Goal: Information Seeking & Learning: Learn about a topic

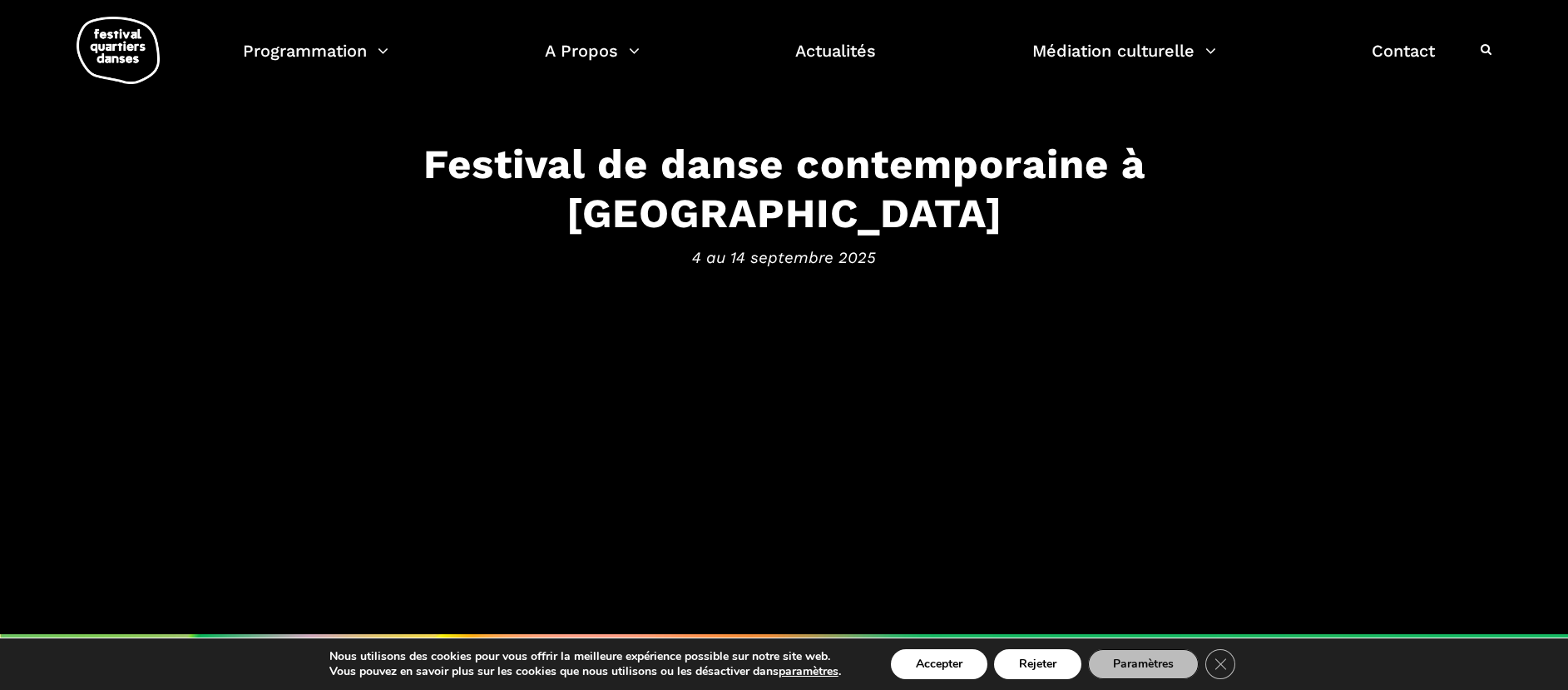
scroll to position [259, 0]
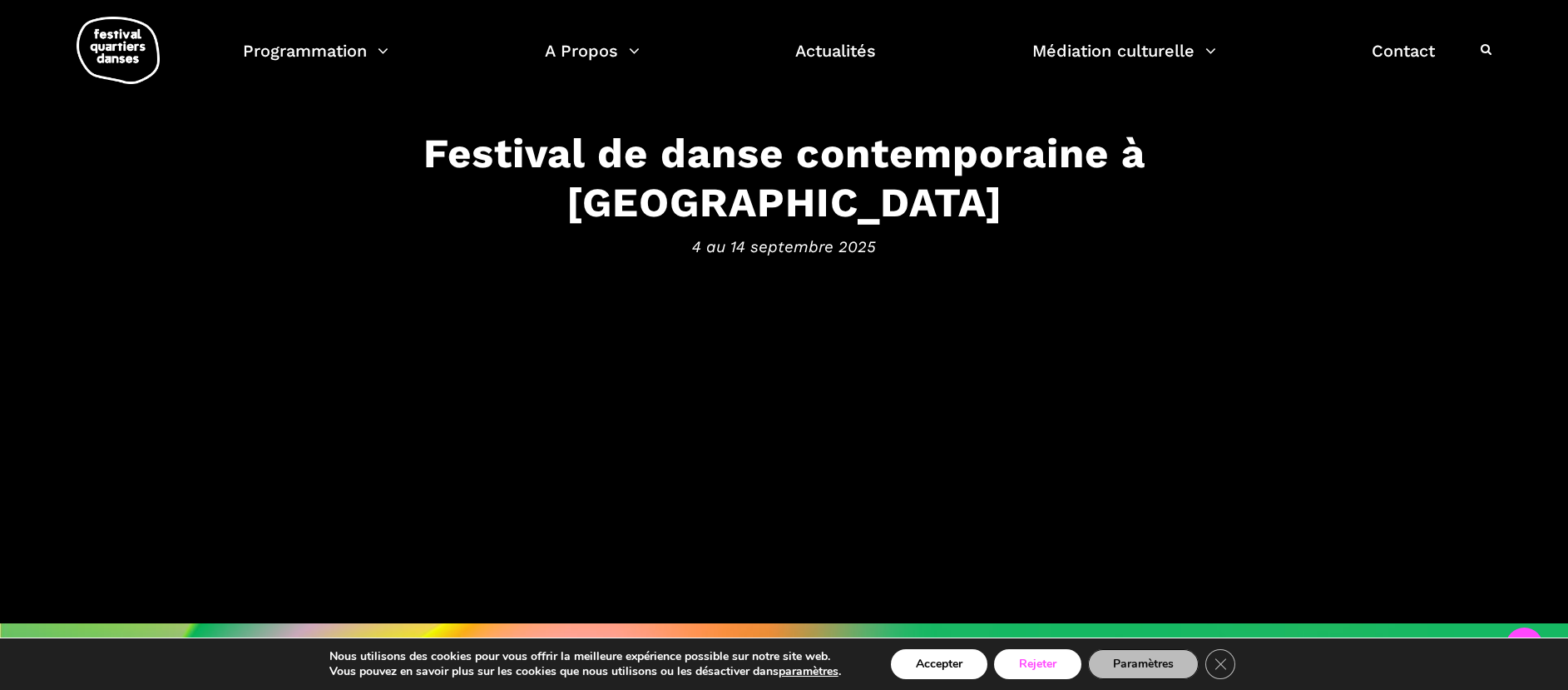
click at [1044, 658] on button "Rejeter" at bounding box center [1037, 664] width 87 height 30
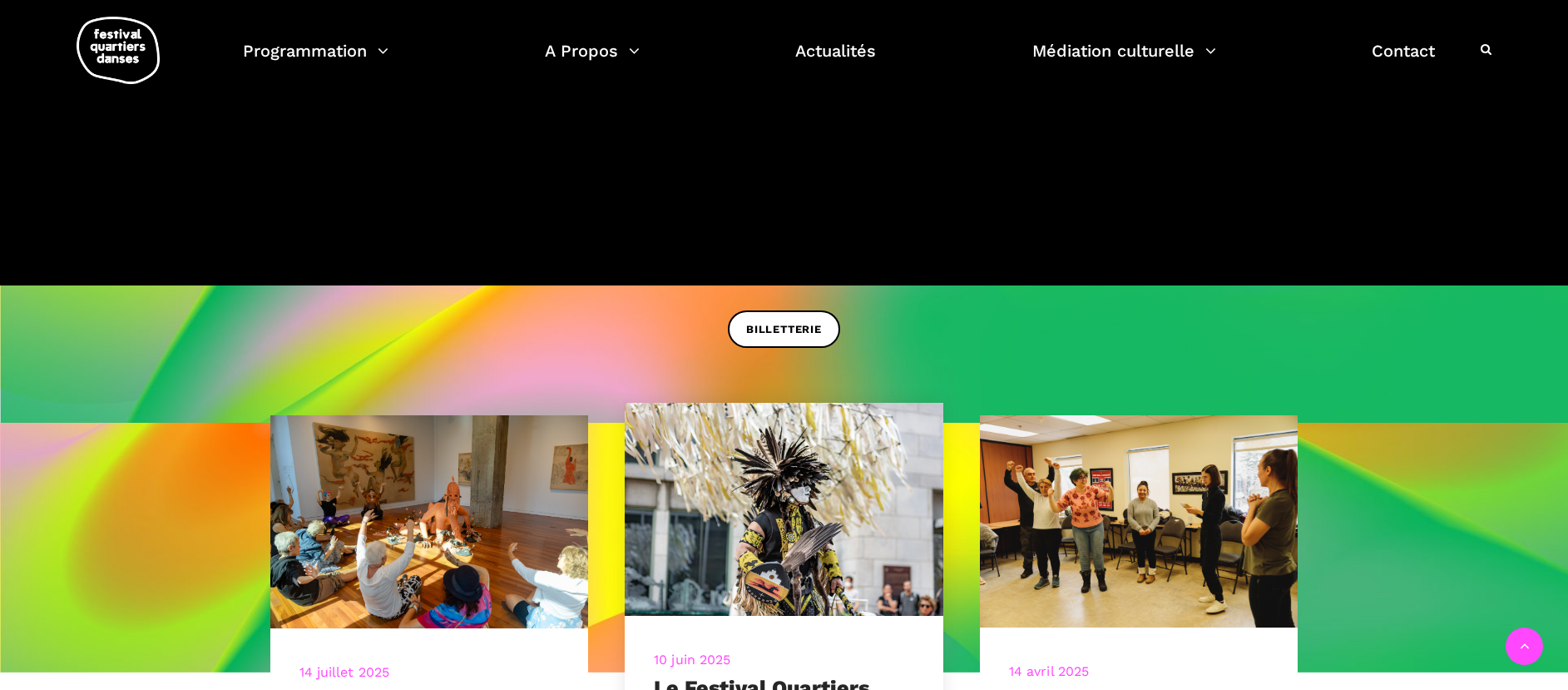
scroll to position [511, 0]
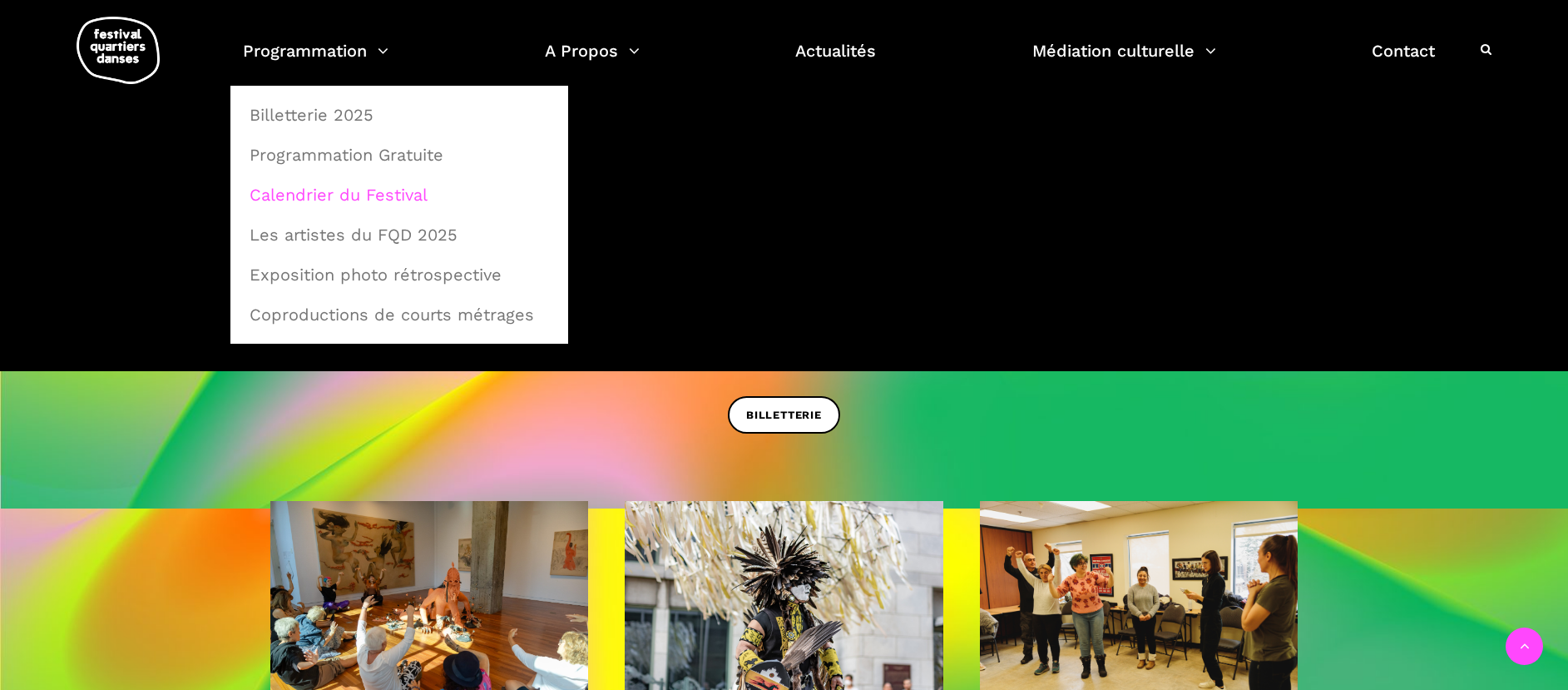
click at [355, 189] on link "Calendrier du Festival" at bounding box center [399, 194] width 319 height 38
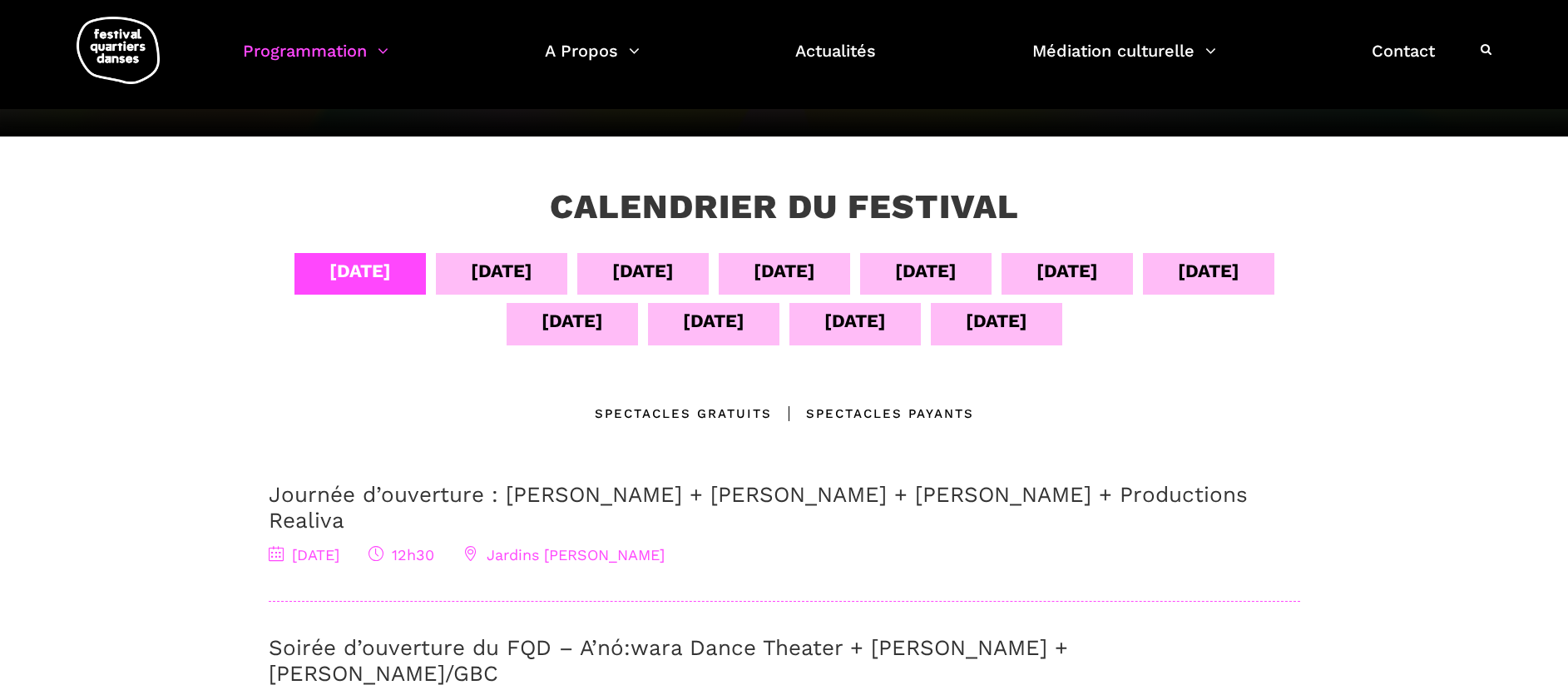
scroll to position [243, 0]
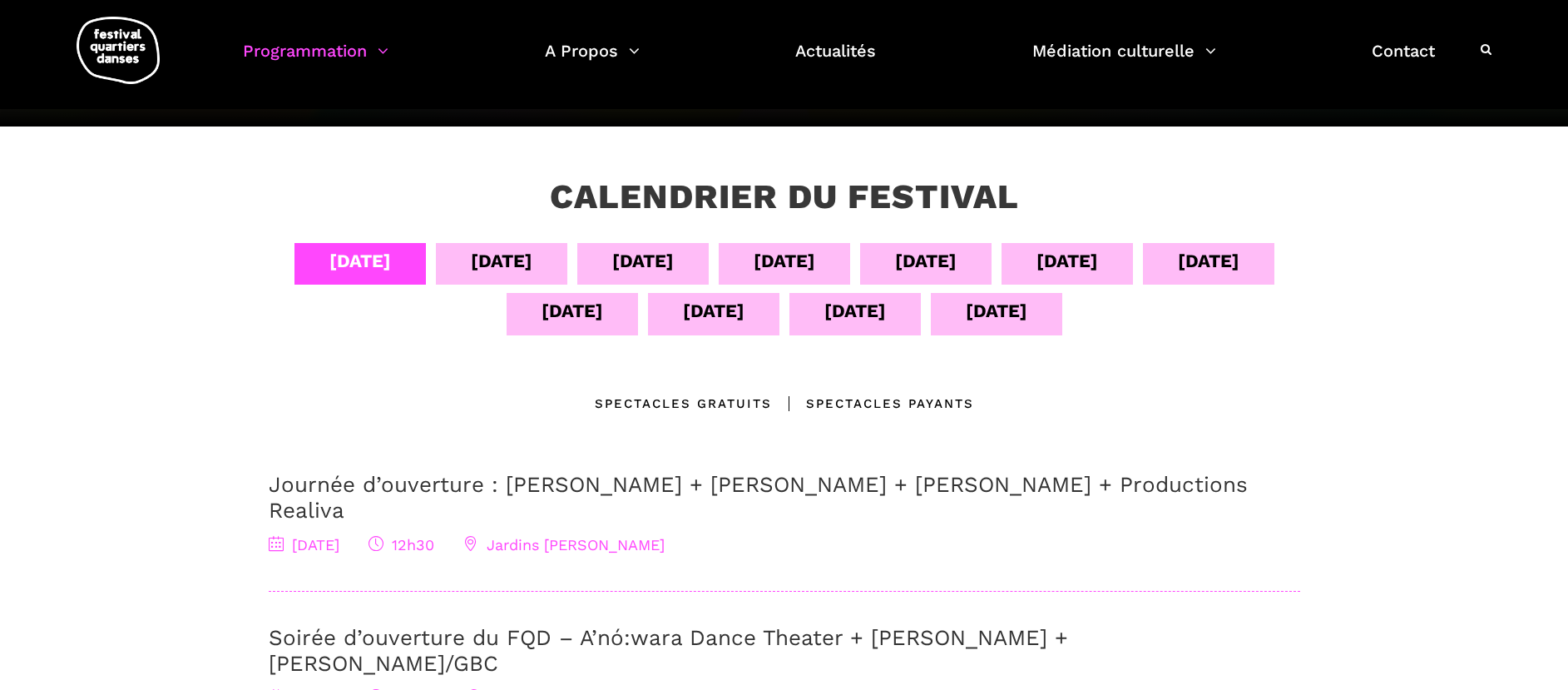
click at [477, 259] on div "05 sept" at bounding box center [501, 261] width 62 height 29
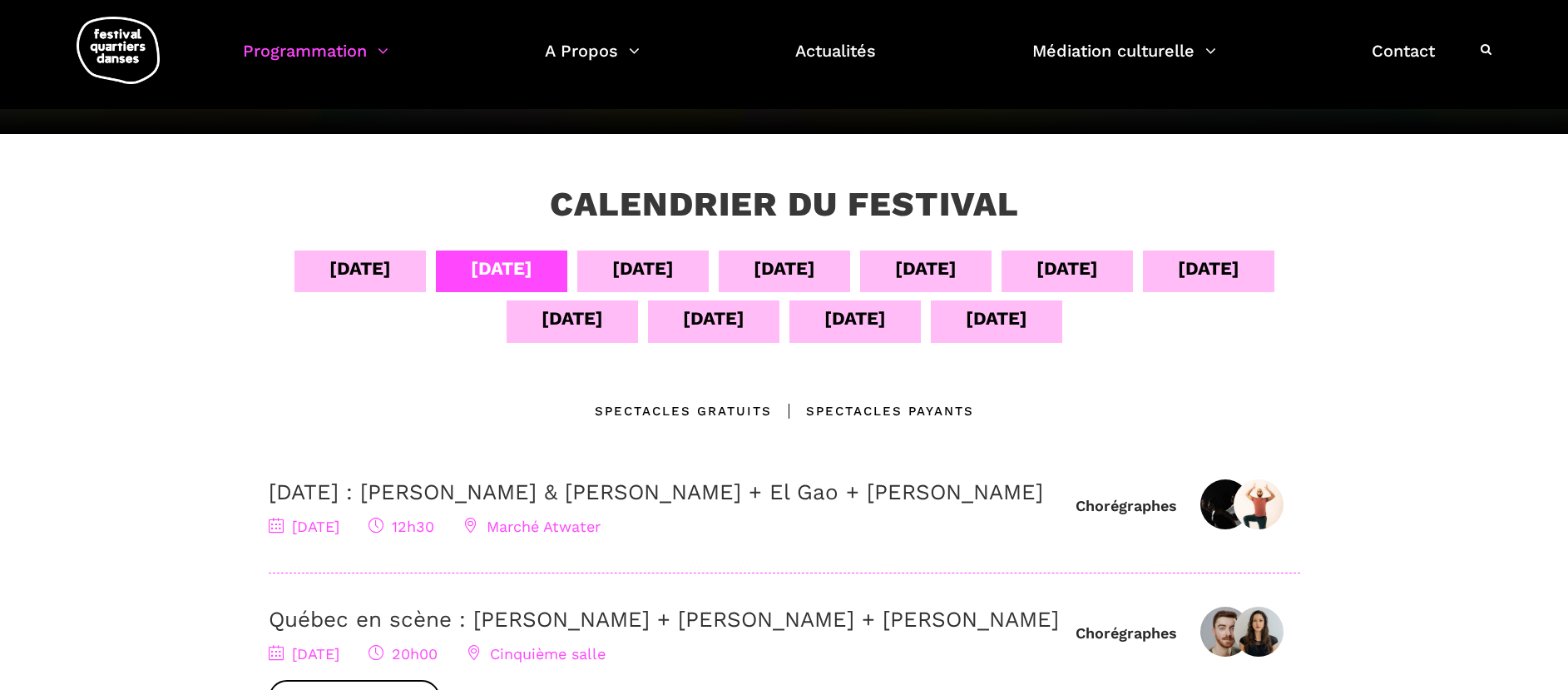
scroll to position [151, 0]
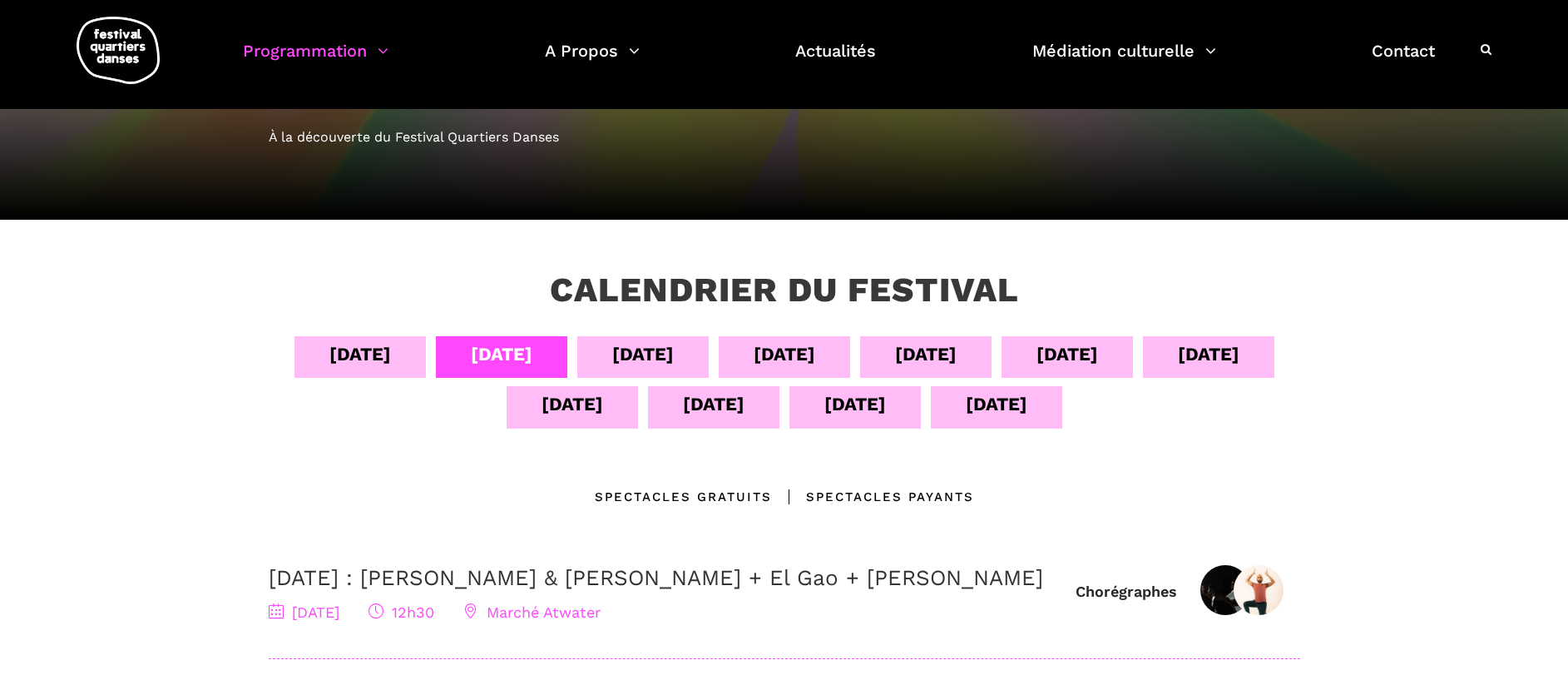
click at [614, 357] on div "06 sept" at bounding box center [643, 354] width 62 height 29
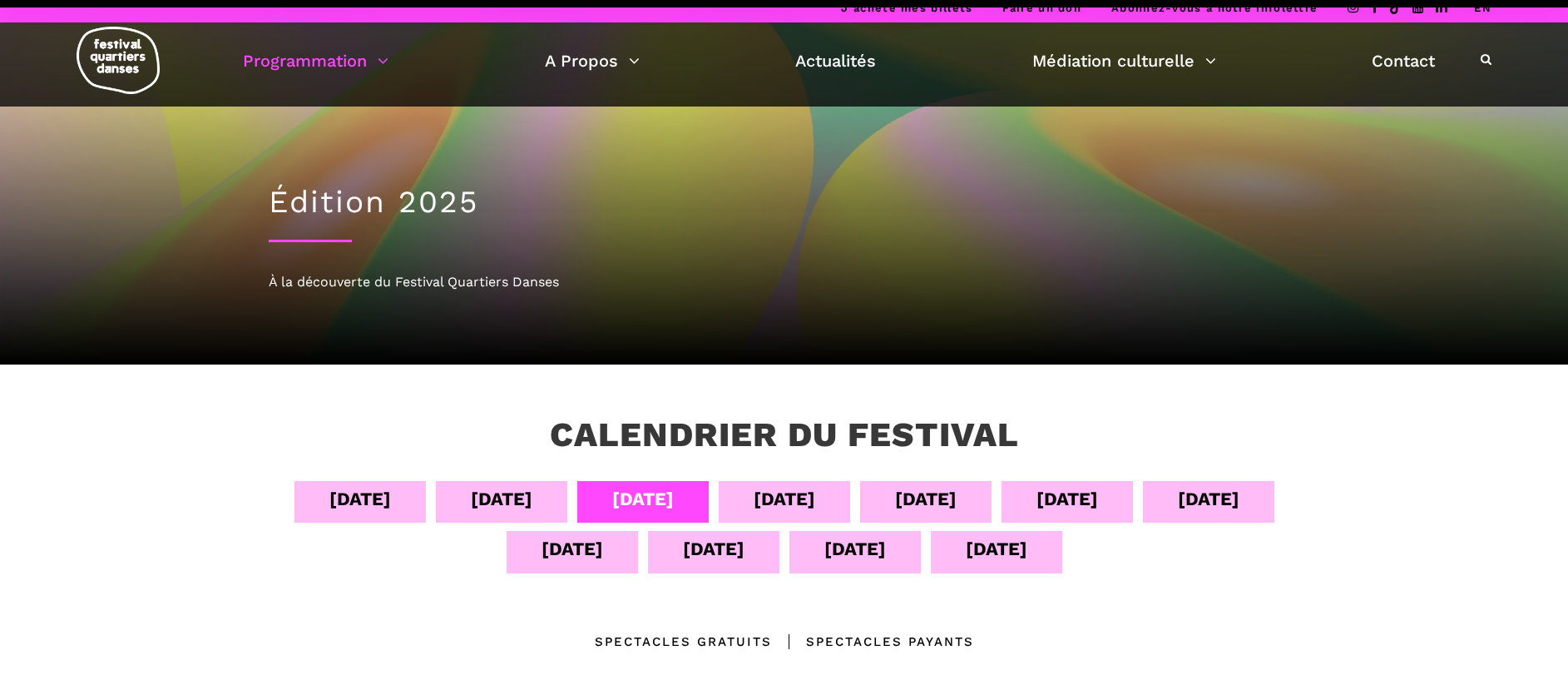
scroll to position [0, 0]
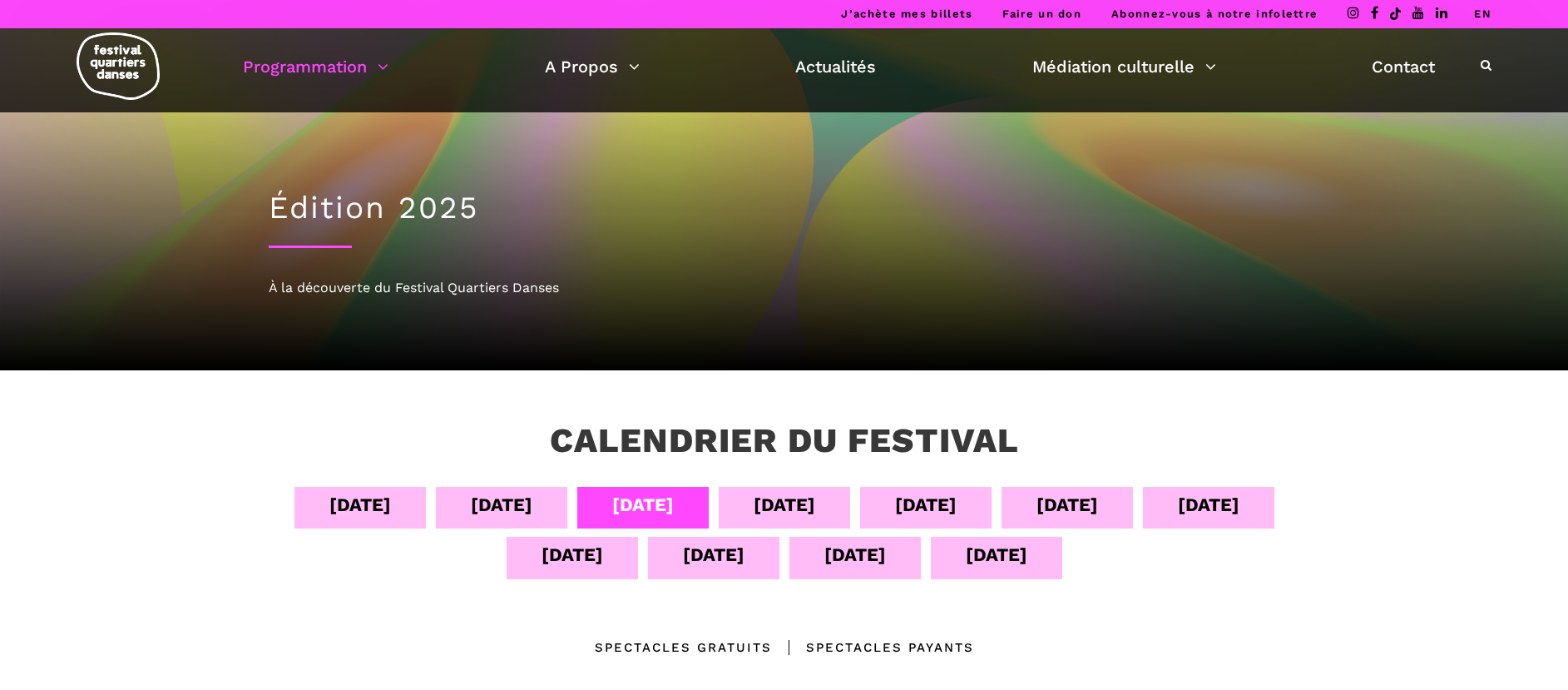
click at [795, 500] on div "07 sept" at bounding box center [784, 504] width 62 height 29
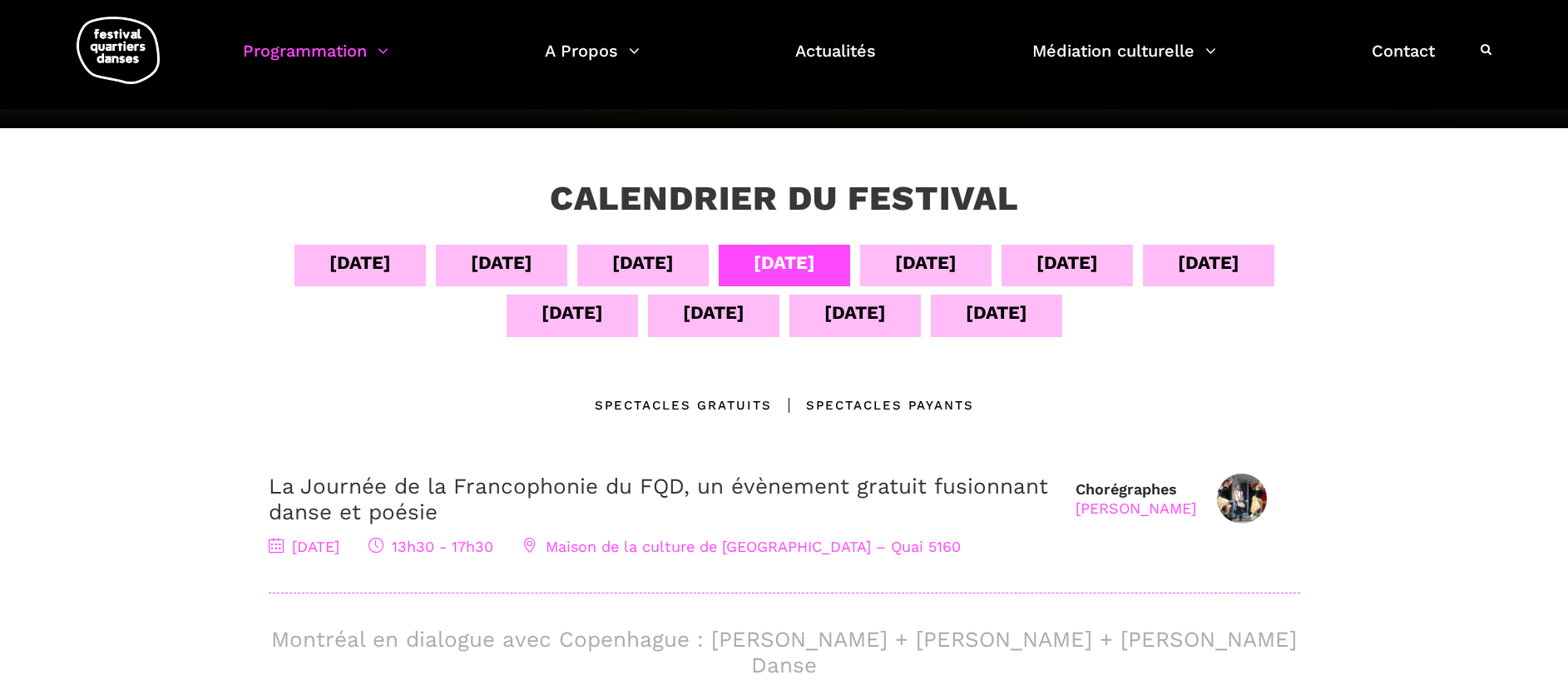
scroll to position [232, 0]
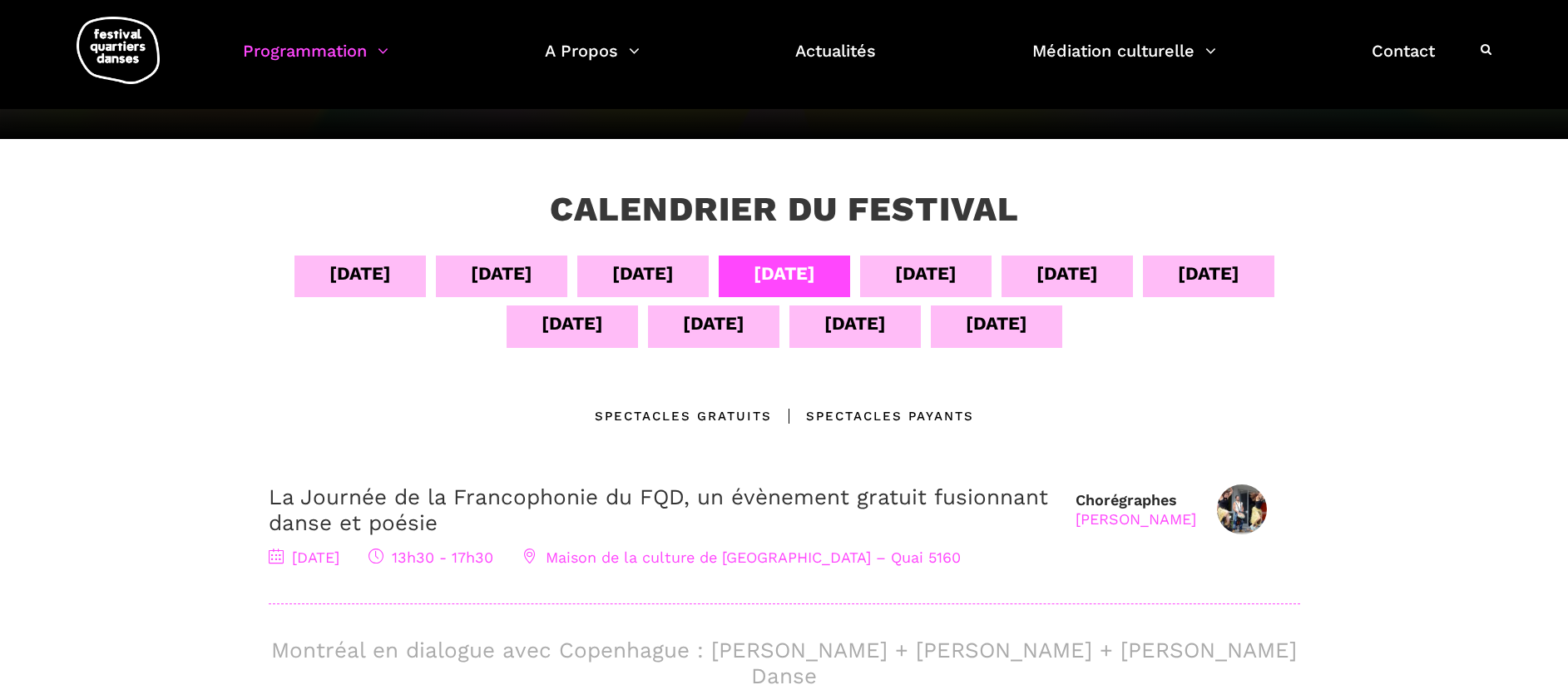
click at [946, 273] on div "08 sept" at bounding box center [925, 274] width 62 height 29
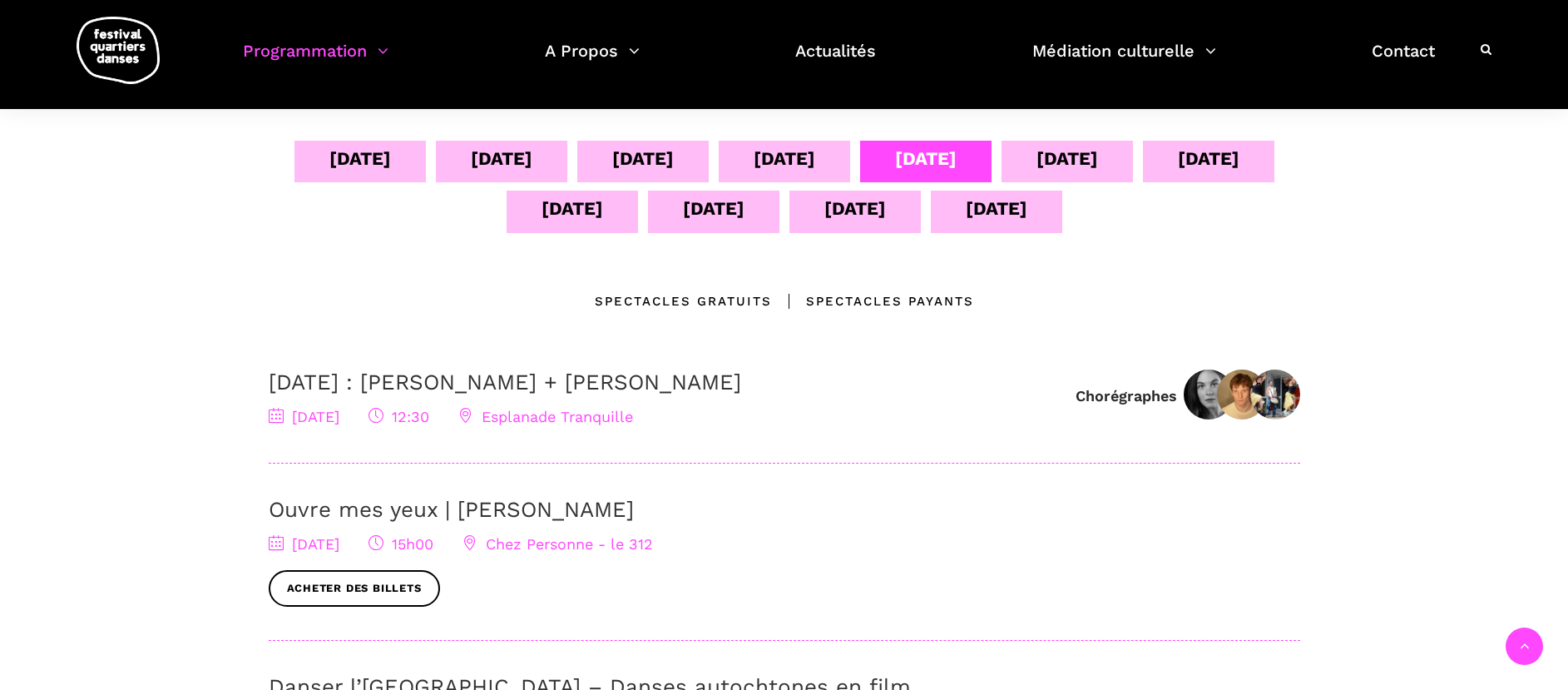
scroll to position [314, 0]
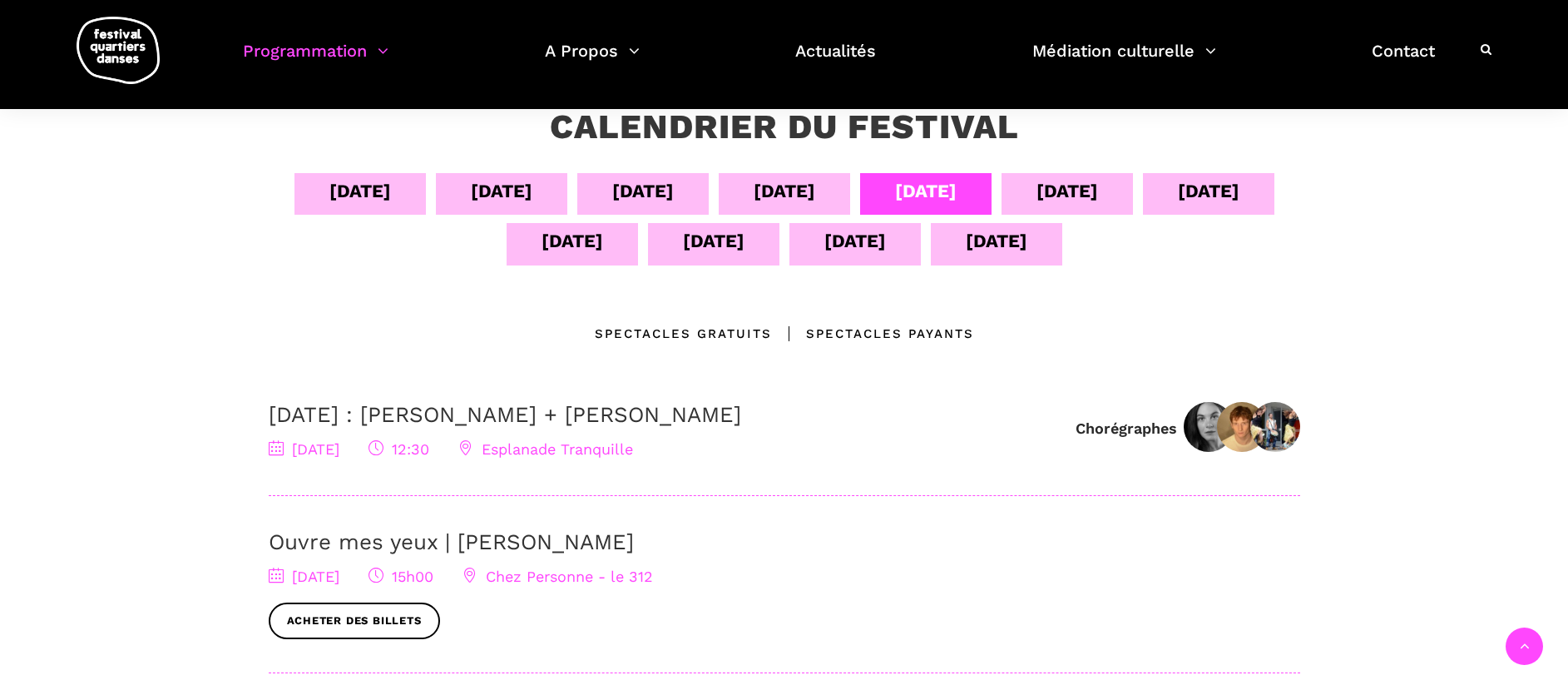
click at [1080, 187] on div "09 sept" at bounding box center [1067, 191] width 62 height 29
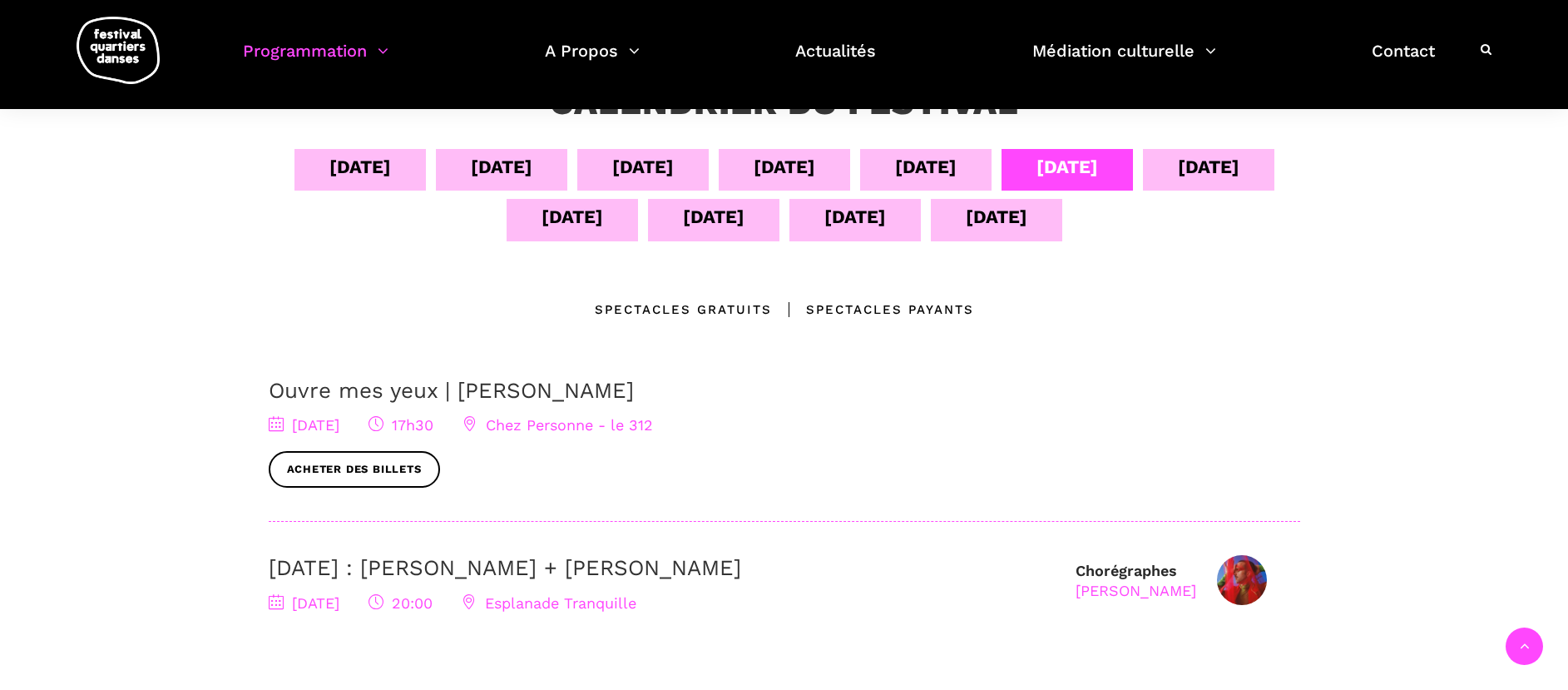
scroll to position [327, 0]
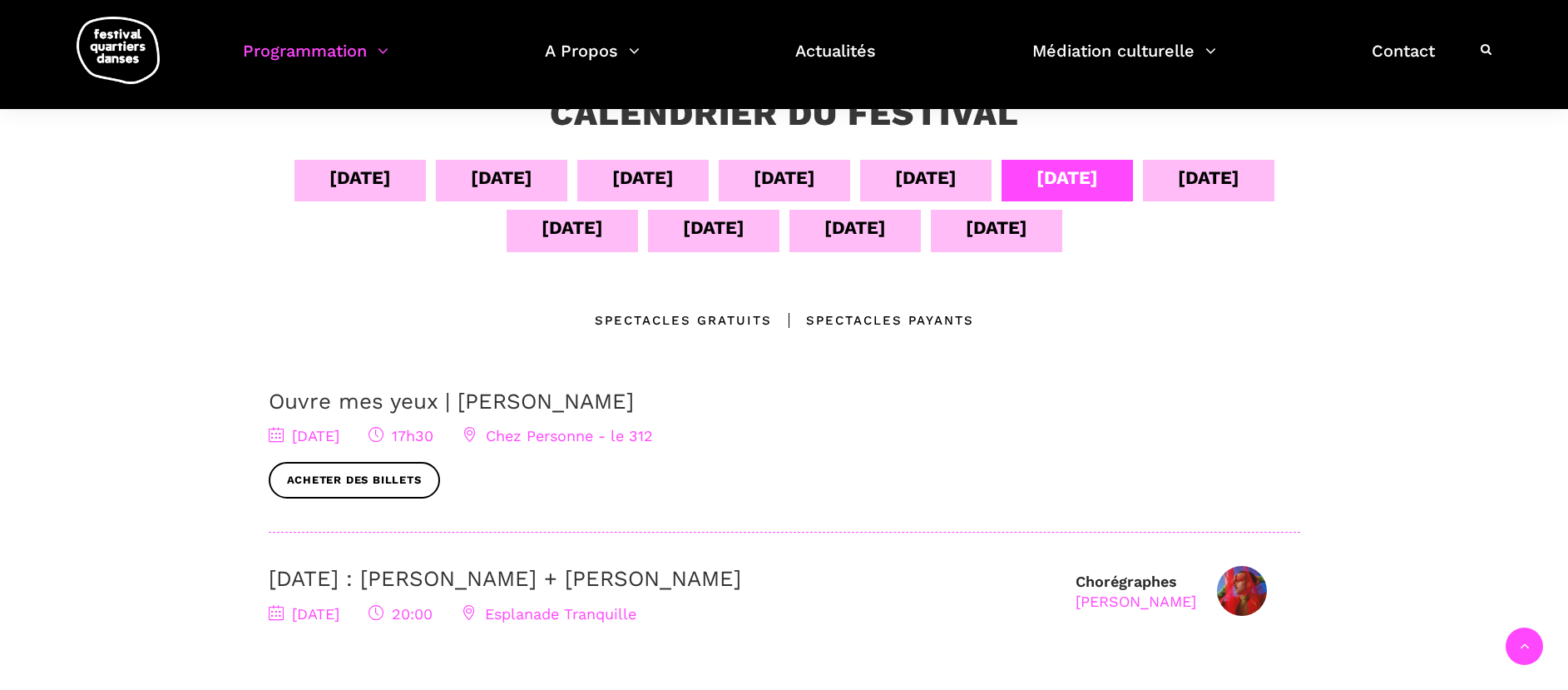
click at [1237, 172] on div "10 sept" at bounding box center [1208, 178] width 62 height 29
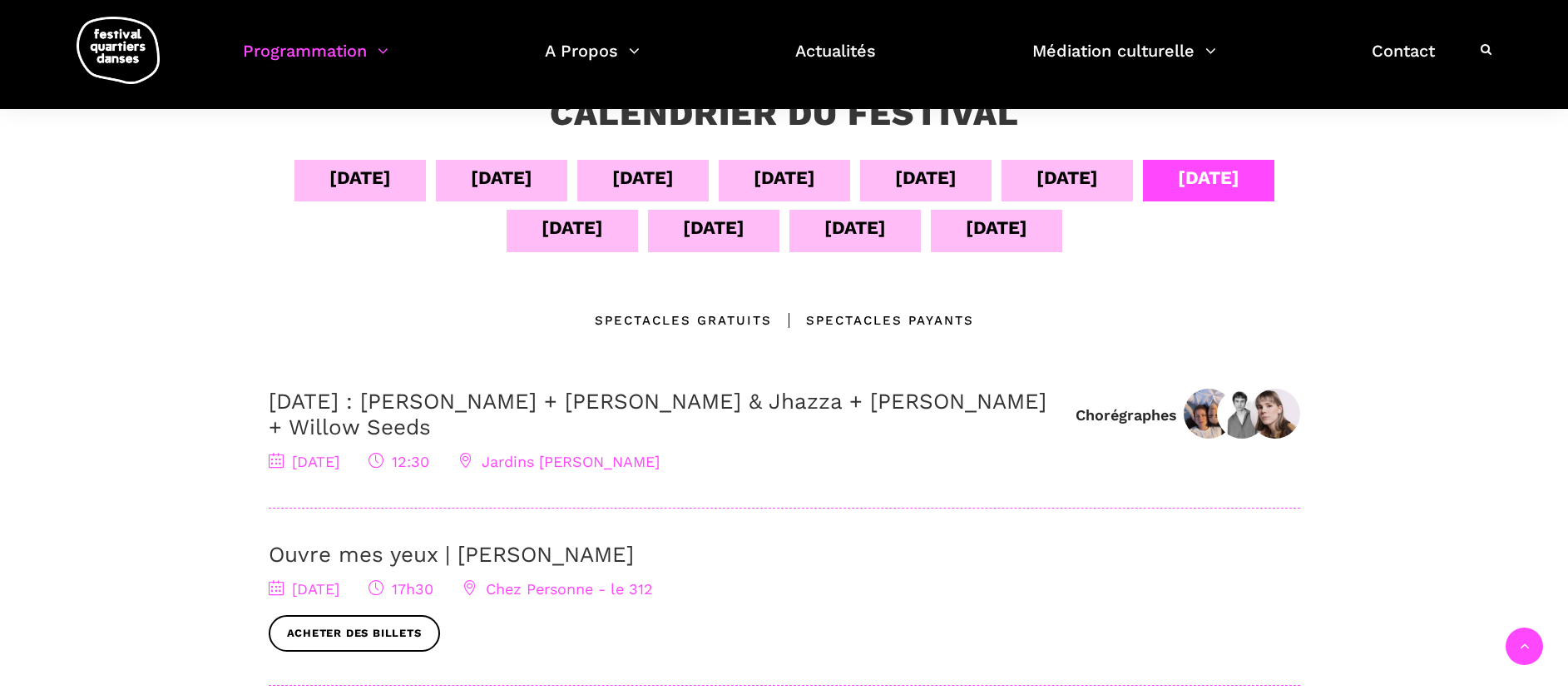
click at [547, 235] on div "11 sept" at bounding box center [572, 228] width 62 height 29
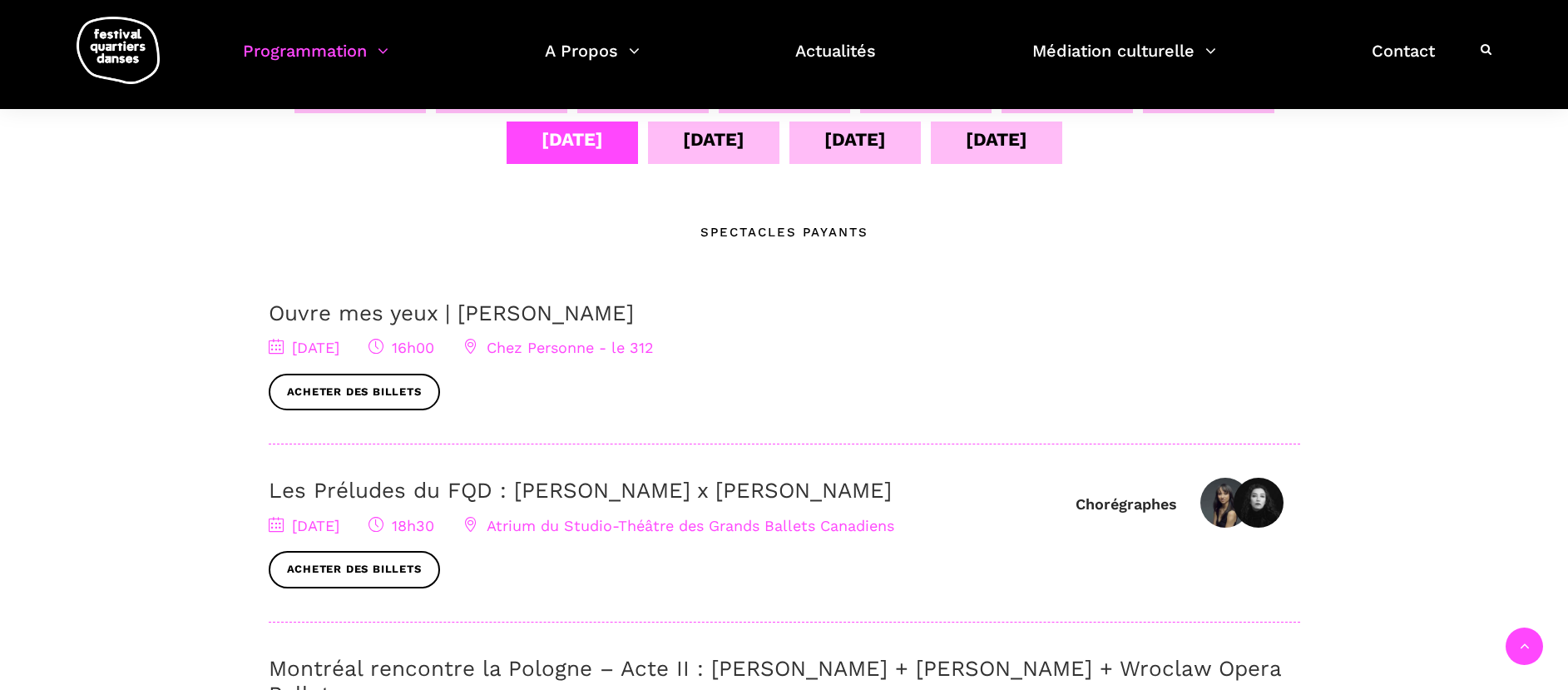
scroll to position [211, 0]
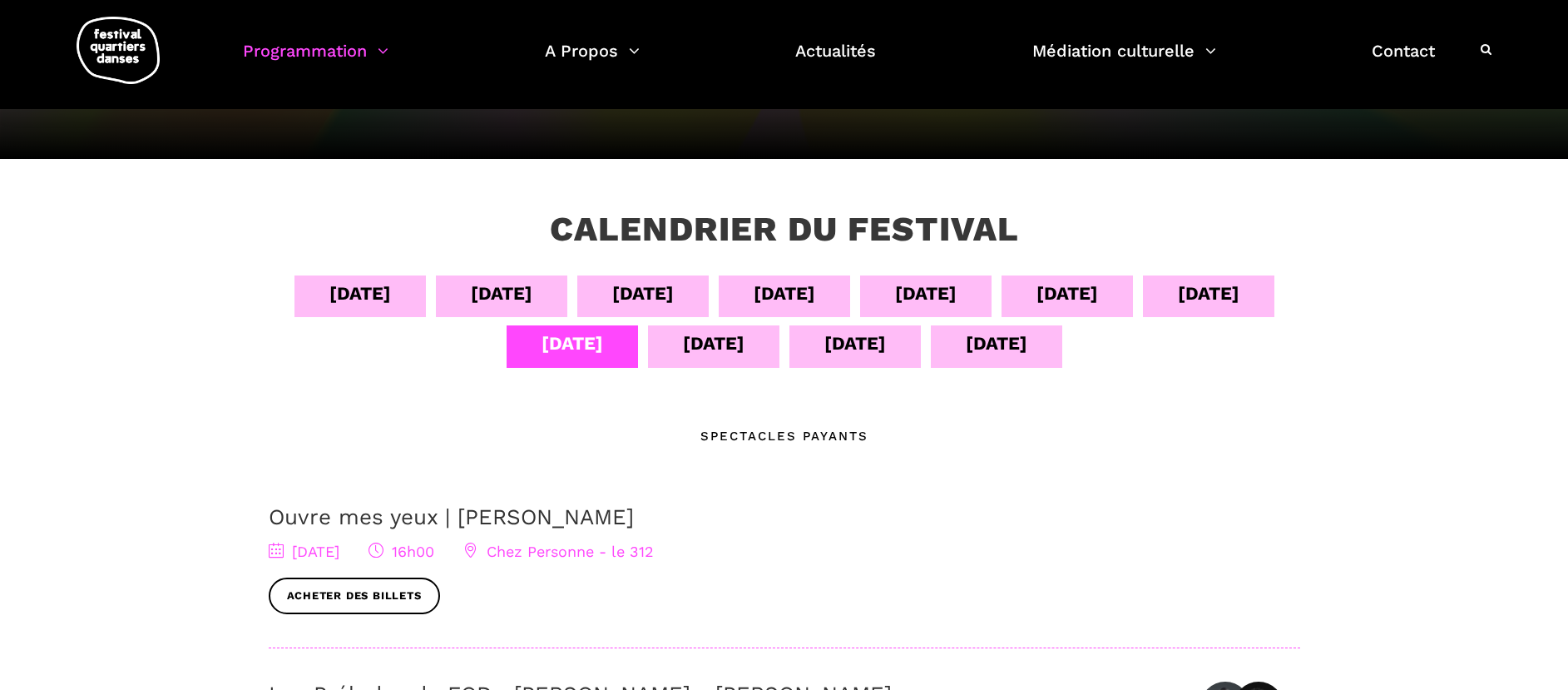
click at [694, 344] on div "12 sept" at bounding box center [713, 343] width 62 height 29
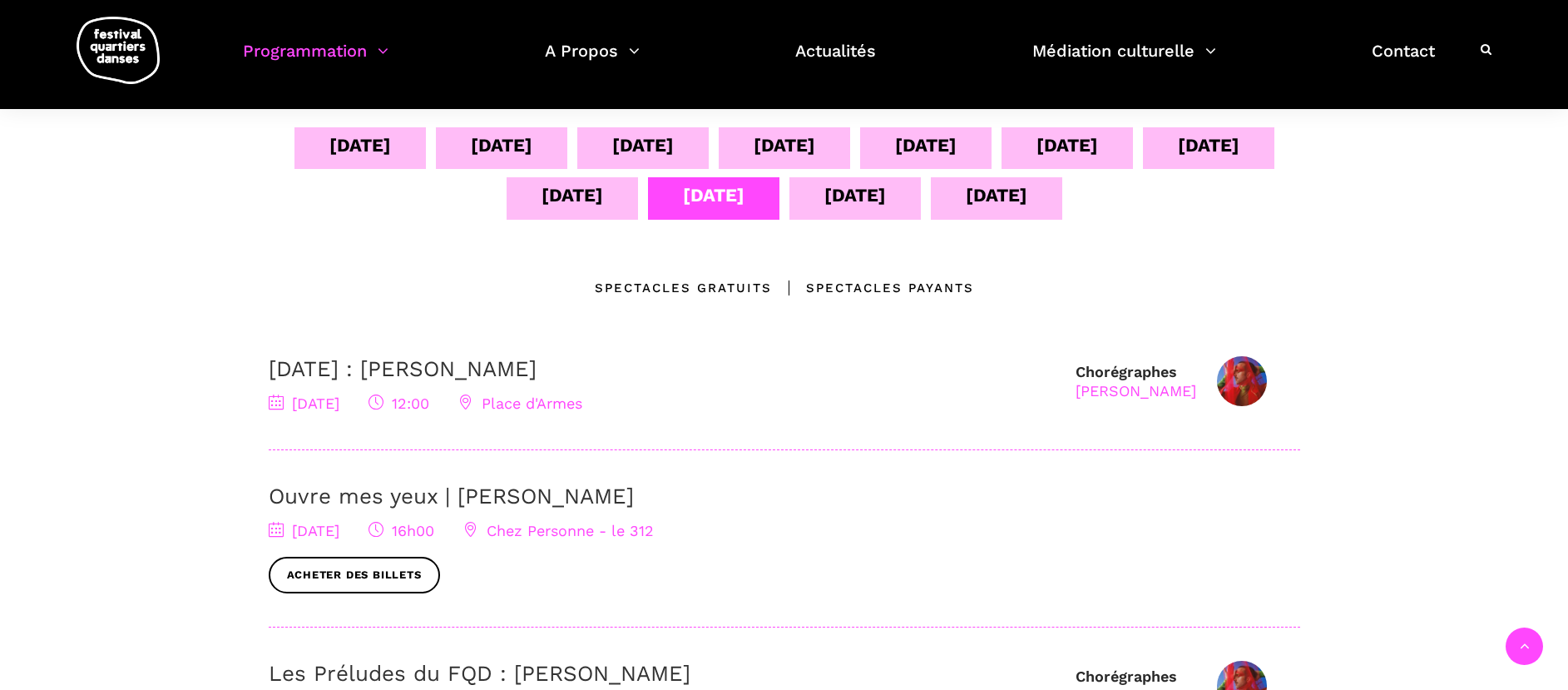
scroll to position [327, 0]
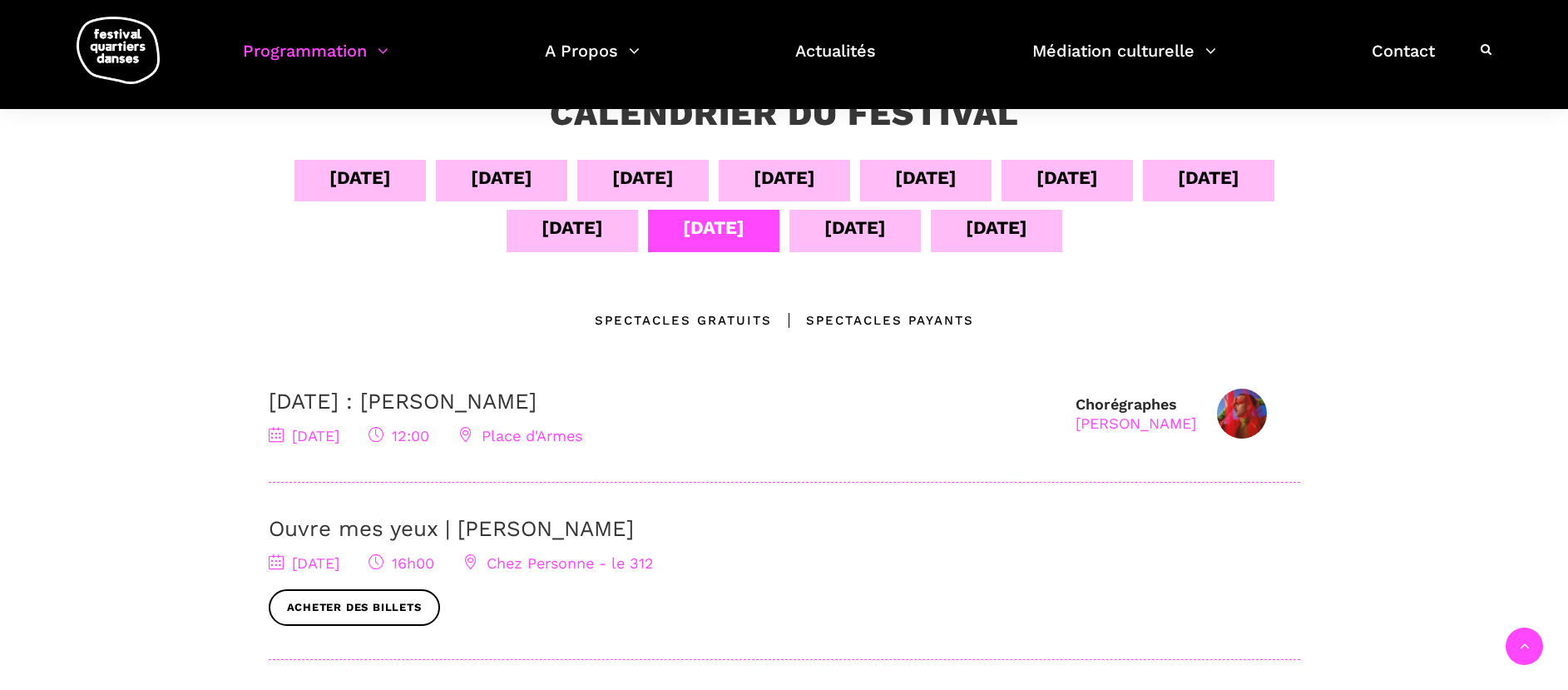
click at [875, 230] on div "13 sept" at bounding box center [855, 228] width 62 height 29
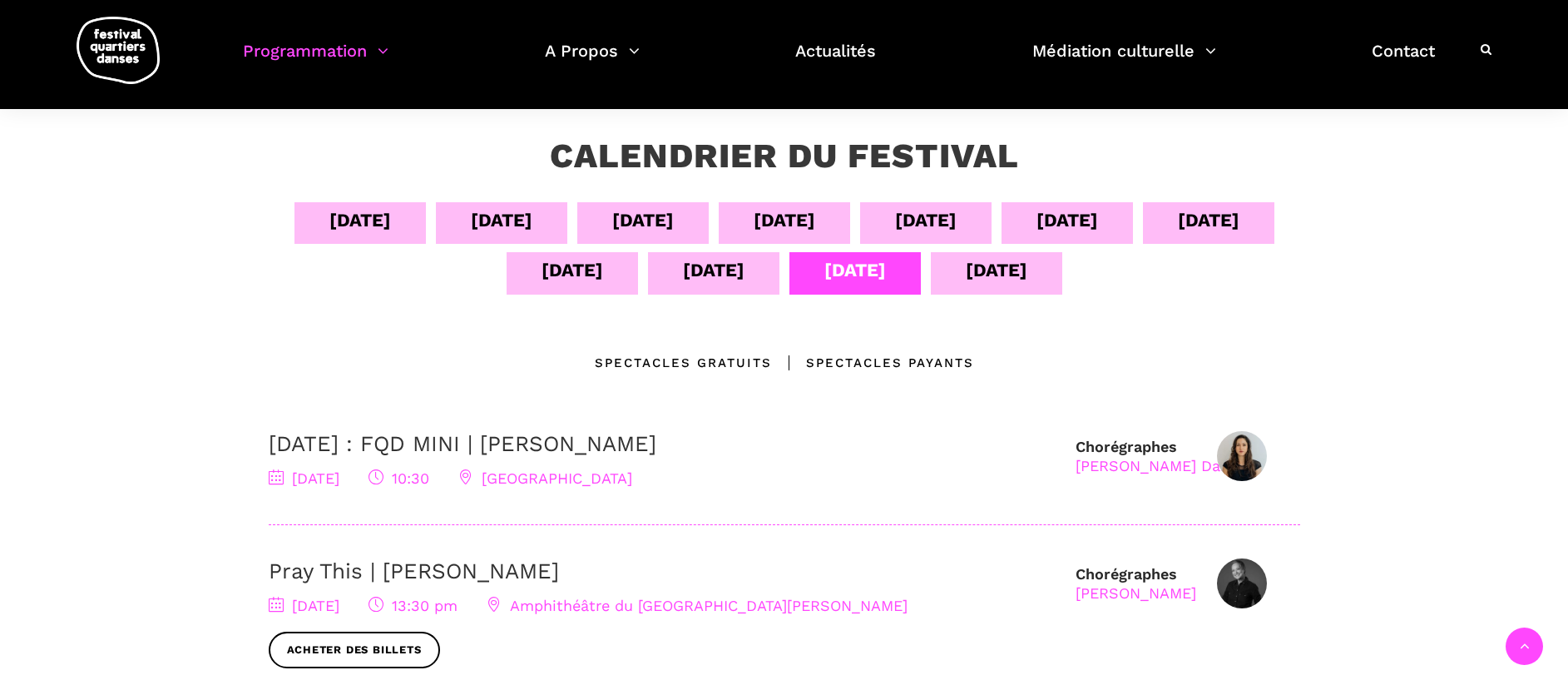
scroll to position [0, 0]
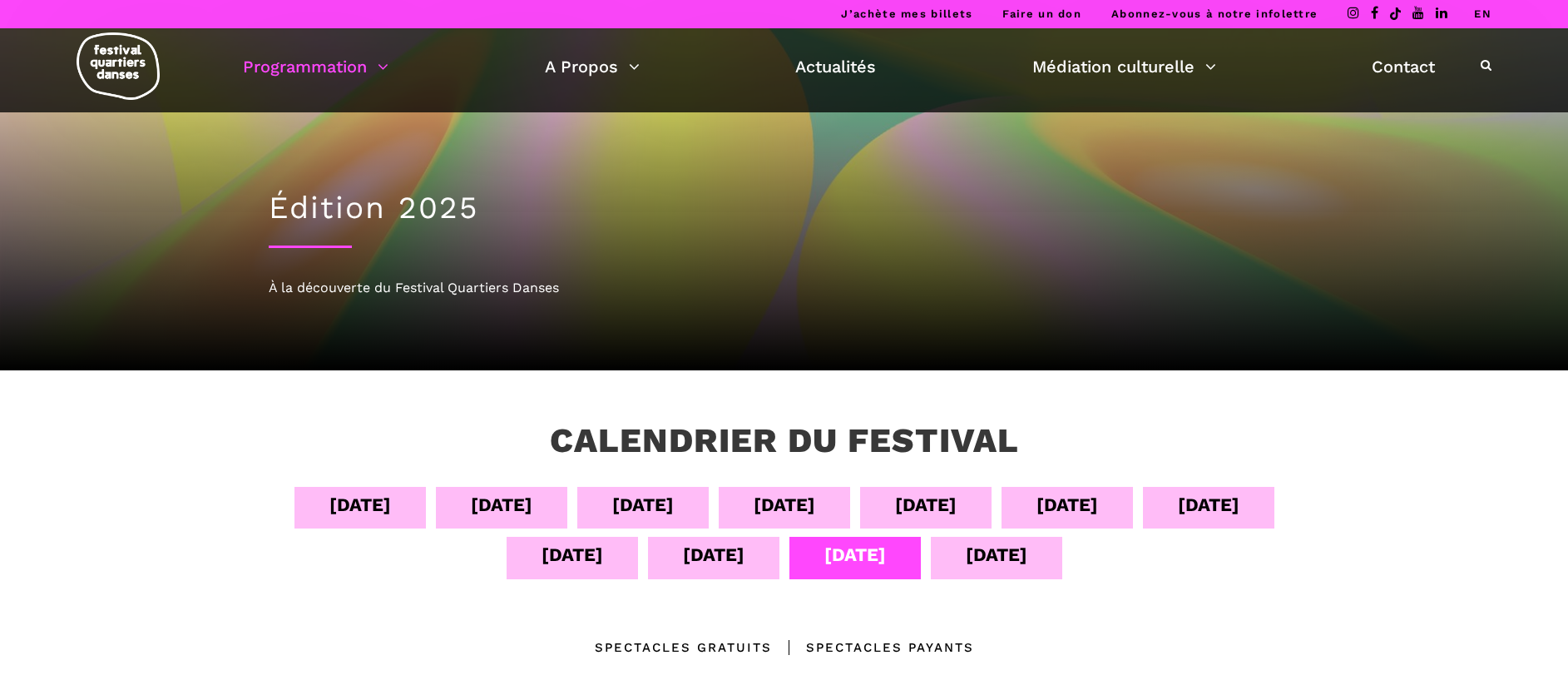
click at [1036, 559] on div "14 sept" at bounding box center [996, 557] width 132 height 42
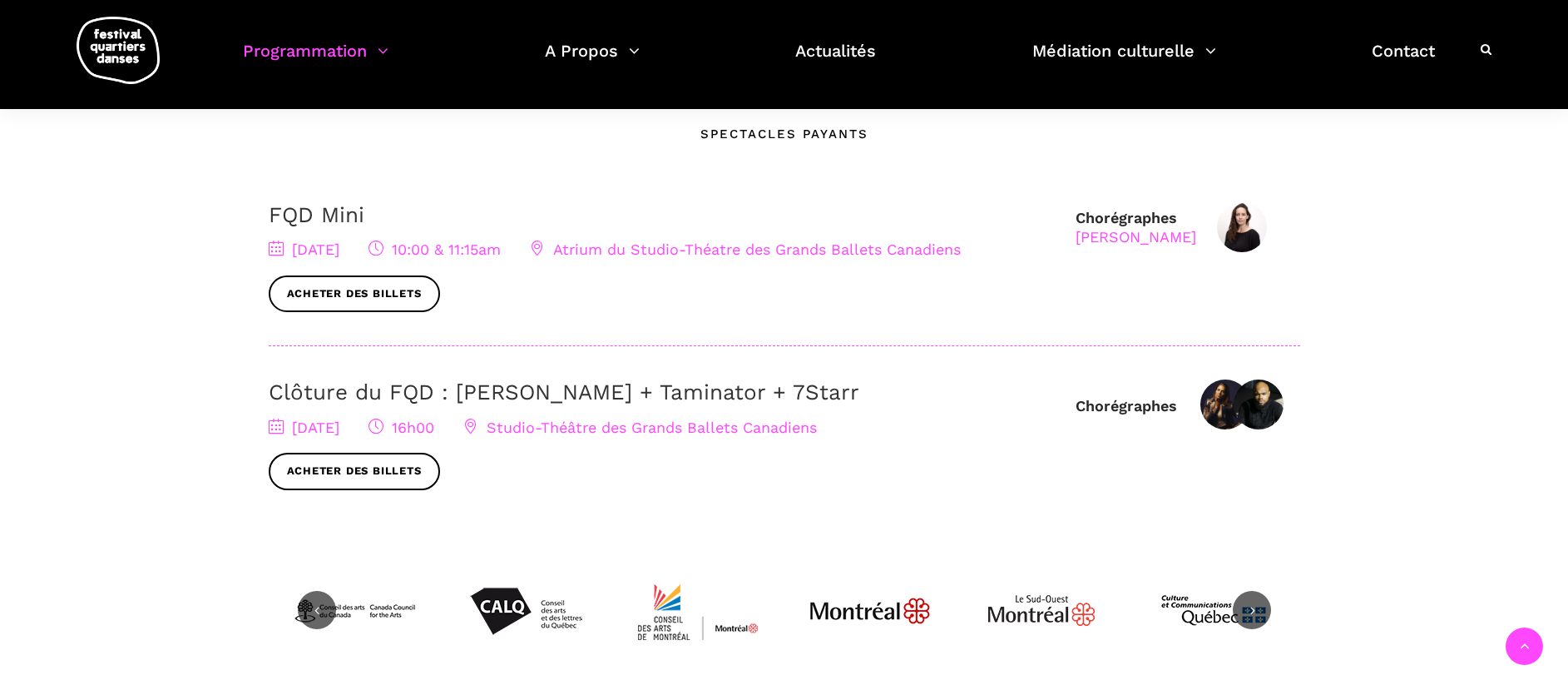
scroll to position [524, 0]
